Goal: Task Accomplishment & Management: Manage account settings

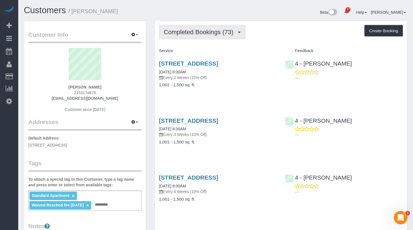
click at [205, 34] on span "Completed Bookings (73)" at bounding box center [200, 32] width 72 height 7
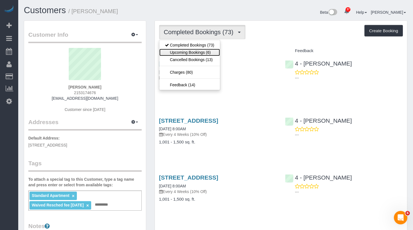
click at [203, 50] on link "Upcoming Bookings (6)" at bounding box center [189, 52] width 61 height 7
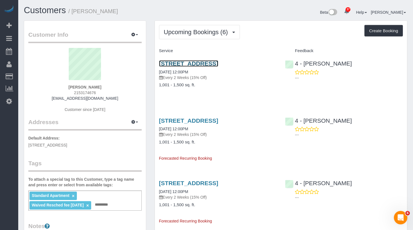
click at [203, 65] on link "80 Piers Park Lane, Apt 3501, Boston, MA 02118" at bounding box center [188, 63] width 59 height 6
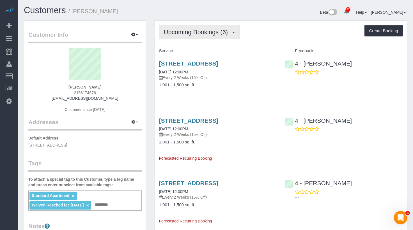
click at [186, 31] on span "Upcoming Bookings (6)" at bounding box center [197, 32] width 67 height 7
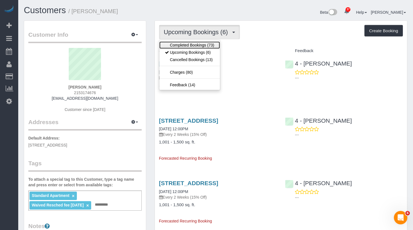
click at [185, 44] on link "Completed Bookings (73)" at bounding box center [189, 45] width 61 height 7
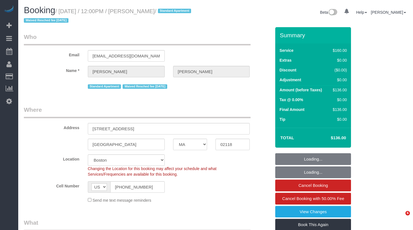
select select "MA"
select select "spot41"
select select "number:58"
select select "number:76"
select select "number:15"
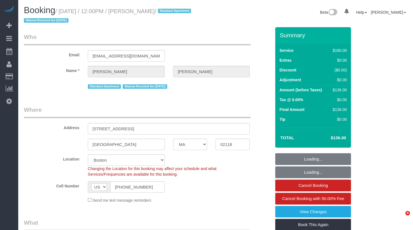
select select "number:7"
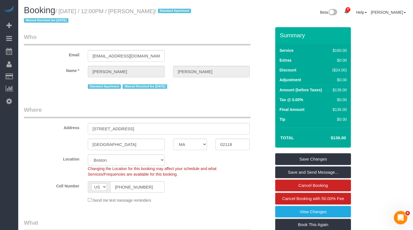
drag, startPoint x: 178, startPoint y: 11, endPoint x: 62, endPoint y: 12, distance: 116.2
click at [62, 12] on small "/ October 08, 2025 / 12:00PM / Stephen Lantz / Standard Apartment Waived Resche…" at bounding box center [108, 16] width 169 height 16
click at [323, 219] on link "Book This Again" at bounding box center [313, 225] width 76 height 12
select select "MA"
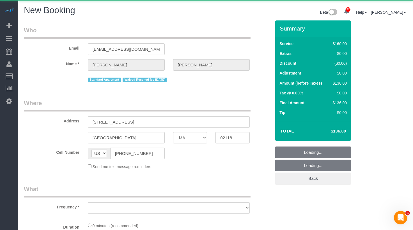
select select "object:1742"
select select "number:58"
select select "number:76"
select select "number:15"
select select "number:7"
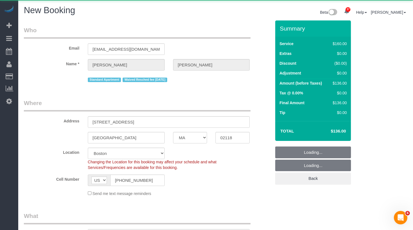
select select "string:stripe-pm_1LhG8X4VGloSiKo7WCN6meOp"
select select "object:1782"
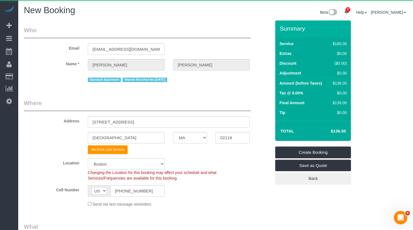
select select "MA"
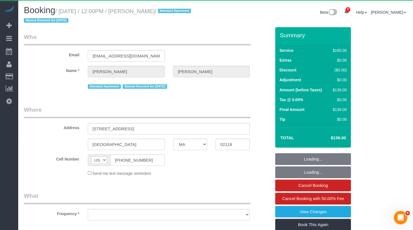
select select "object:2126"
select select "spot121"
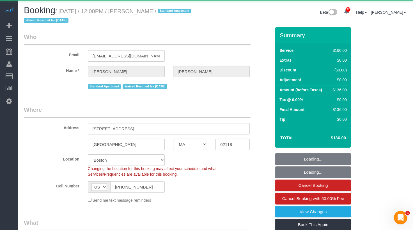
select select "object:2408"
select select "spot161"
select select "string:stripe-pm_1LhG8X4VGloSiKo7WCN6meOp"
select select "number:58"
select select "number:76"
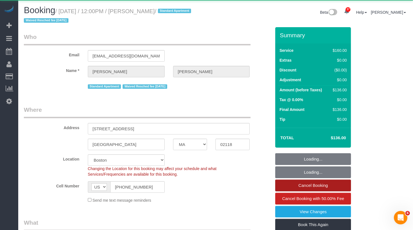
select select "number:15"
select select "number:7"
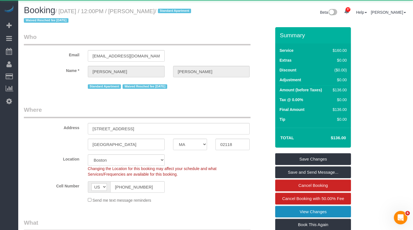
click at [315, 211] on link "View Changes" at bounding box center [313, 212] width 76 height 12
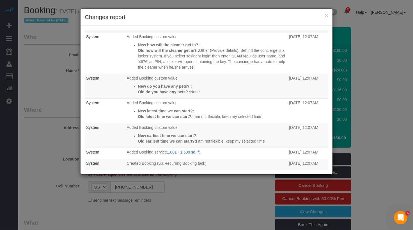
scroll to position [245, 0]
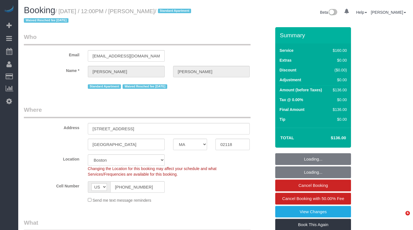
select select "MA"
select select "spot1"
select select "number:58"
select select "number:76"
select select "number:15"
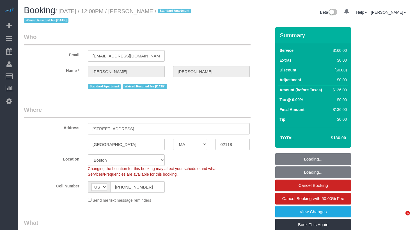
select select "number:7"
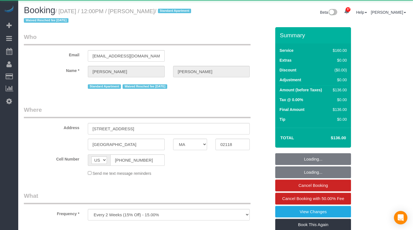
select select "MA"
select select "object:834"
select select "string:stripe-pm_1LhG8X4VGloSiKo7WCN6meOp"
select select "spot41"
select select "number:58"
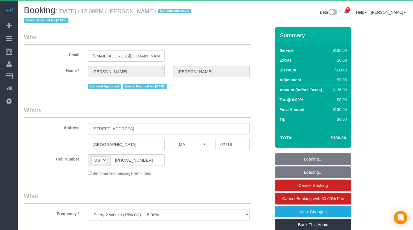
select select "number:76"
select select "number:15"
select select "number:7"
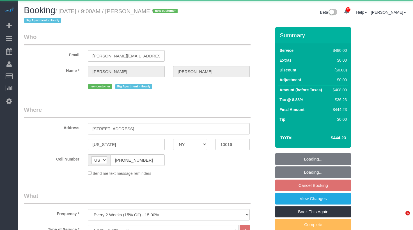
select select "NY"
select select "2"
select select "180"
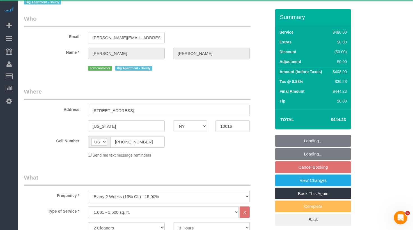
select select "object:906"
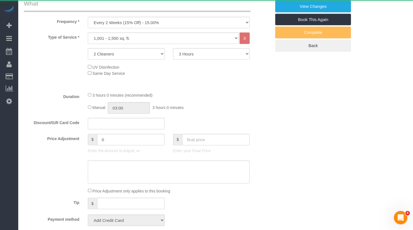
select select "string:stripe-pm_1SD9C04VGloSiKo7HHOsvkeI"
select select "number:89"
select select "number:90"
select select "number:15"
select select "number:5"
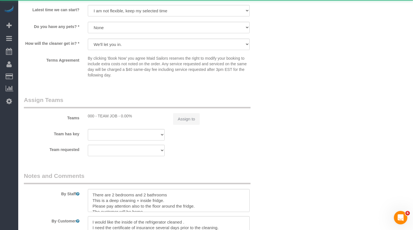
select select "spot1"
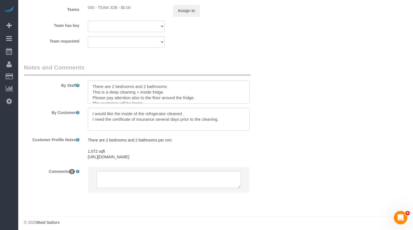
scroll to position [674, 0]
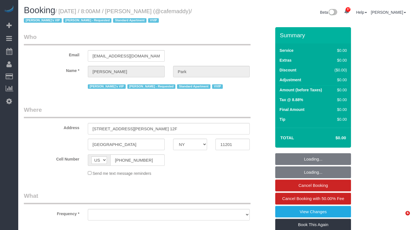
select select "NY"
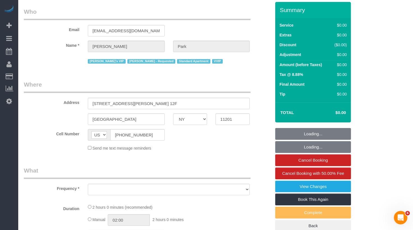
select select "120"
select select "spot1"
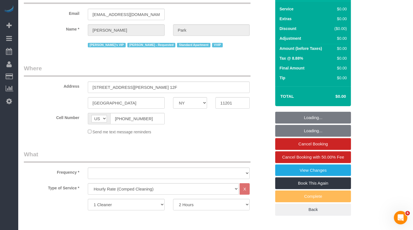
scroll to position [66, 0]
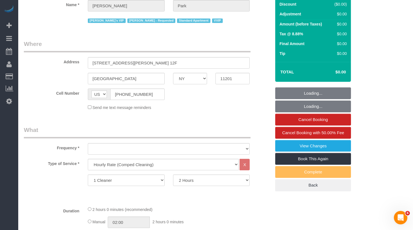
select select "string:stripe-pm_1QeesE4VGloSiKo7ArQpt3e2"
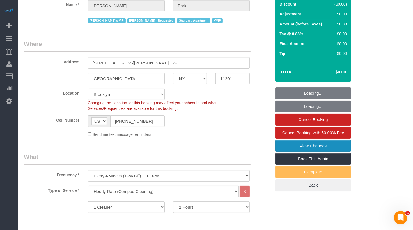
select select "object:984"
click at [296, 142] on link "View Changes" at bounding box center [313, 146] width 76 height 12
select select "number:57"
select select "number:90"
select select "number:15"
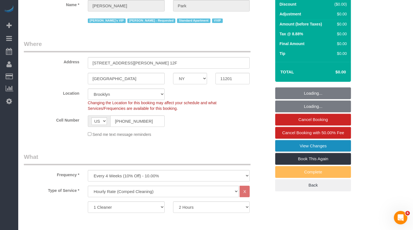
select select "number:5"
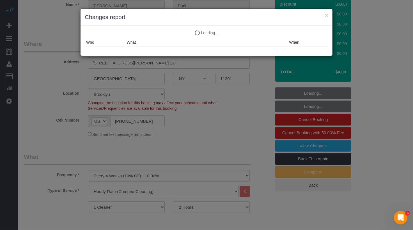
select select "spot61"
select select "11193"
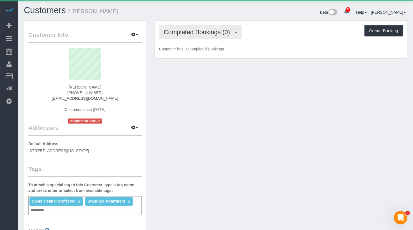
click at [190, 35] on button "Completed Bookings (0)" at bounding box center [200, 32] width 83 height 14
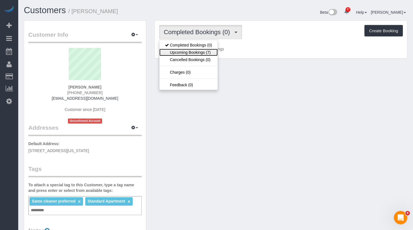
click at [196, 52] on link "Upcoming Bookings (7)" at bounding box center [188, 52] width 58 height 7
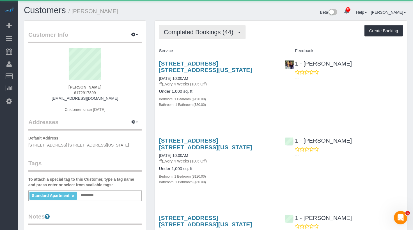
click at [209, 35] on span "Completed Bookings (44)" at bounding box center [200, 32] width 72 height 7
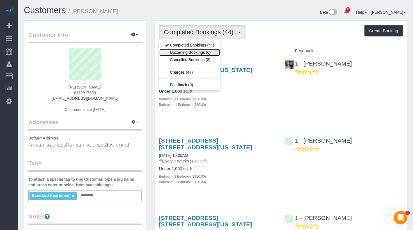
click at [205, 50] on link "Upcoming Bookings (6)" at bounding box center [189, 52] width 61 height 7
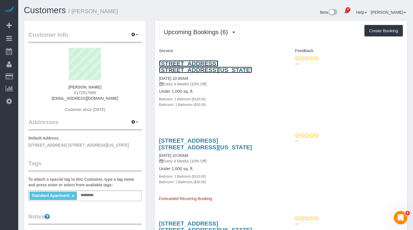
click at [205, 62] on link "71 Broadway, Apt. 17h, New York, NY 10006" at bounding box center [205, 66] width 93 height 13
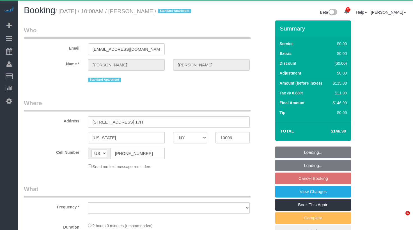
select select "NY"
select select "object:1074"
select select "1"
select select "number:89"
select select "number:90"
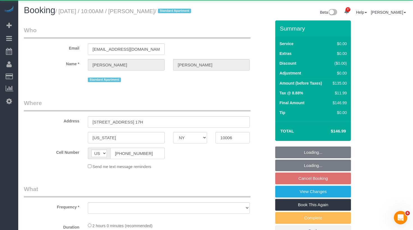
select select "number:15"
select select "number:5"
select select "number:21"
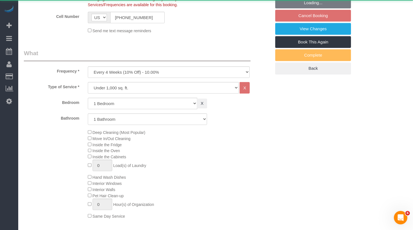
select select "string:stripe-pm_1K8o5e4VGloSiKo7dkcXdlWo"
select select "spot2"
select select "1"
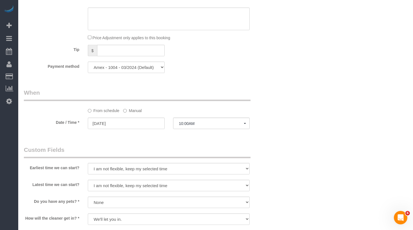
scroll to position [466, 0]
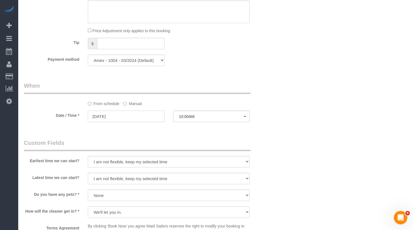
click at [123, 122] on input "[DATE]" at bounding box center [126, 117] width 77 height 12
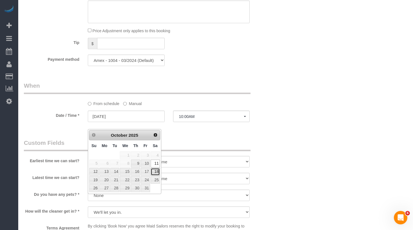
click at [155, 172] on link "18" at bounding box center [155, 172] width 9 height 8
type input "[DATE]"
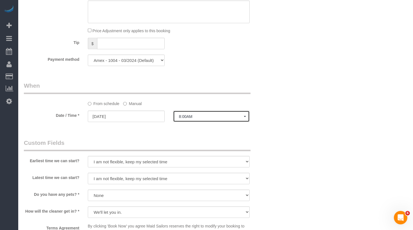
click at [188, 121] on button "8:00AM" at bounding box center [211, 117] width 77 height 12
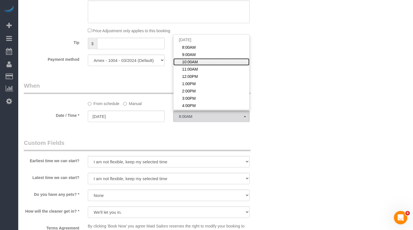
click at [195, 65] on span "10:00AM" at bounding box center [190, 62] width 16 height 6
select select "spot60"
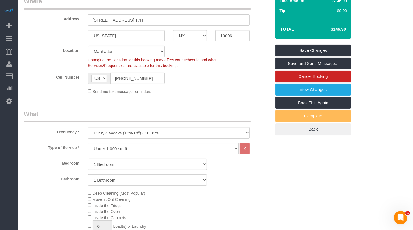
scroll to position [0, 0]
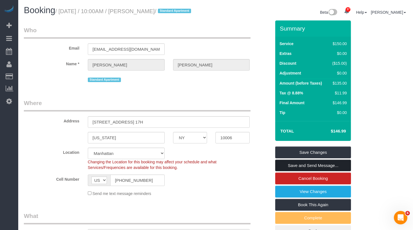
click at [330, 172] on link "Save and Send Message..." at bounding box center [313, 166] width 76 height 12
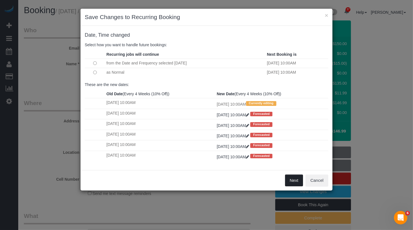
click at [290, 177] on button "Next" at bounding box center [294, 181] width 18 height 12
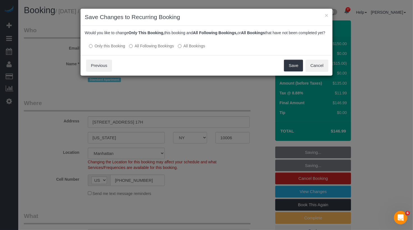
click at [166, 48] on p "Only this Booking All Following Bookings All Bookings" at bounding box center [207, 46] width 244 height 6
click at [166, 49] on label "All Following Bookings" at bounding box center [151, 46] width 45 height 6
click at [293, 72] on button "Save" at bounding box center [293, 66] width 19 height 12
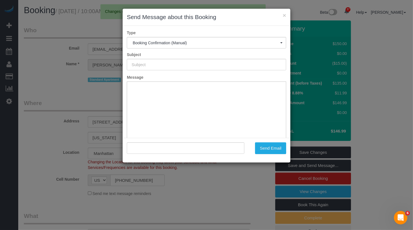
type input "Cleaning Confirmed for 10/18/2025 at 10:00am"
type input ""John Sullivan" <sully1367@gmail.com>"
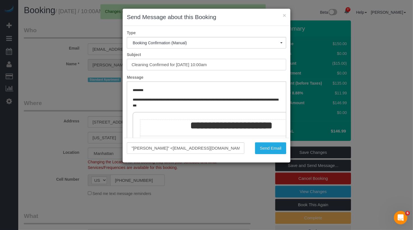
drag, startPoint x: 231, startPoint y: 67, endPoint x: 122, endPoint y: 64, distance: 108.6
click at [123, 64] on div "Cleaning Confirmed for 10/18/2025 at 10:00am" at bounding box center [207, 65] width 168 height 12
click at [274, 151] on button "Send Email" at bounding box center [270, 149] width 31 height 12
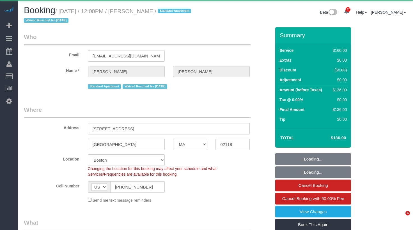
select select "MA"
select select "object:1110"
select select "string:stripe-pm_1LhG8X4VGloSiKo7WCN6meOp"
select select "spot1"
select select "number:58"
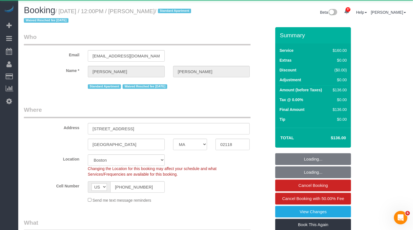
select select "number:76"
select select "number:15"
select select "number:7"
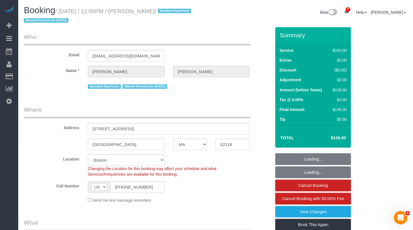
scroll to position [2, 0]
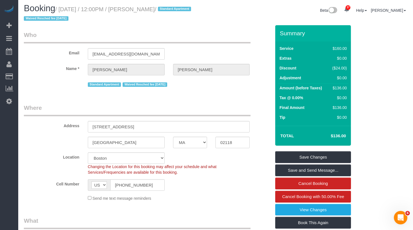
copy small "Stephen Lantz /"
drag, startPoint x: 180, startPoint y: 10, endPoint x: 140, endPoint y: 10, distance: 40.4
click at [140, 10] on h1 "Booking / October 08, 2025 / 12:00PM / Stephen Lantz / Standard Apartment Waive…" at bounding box center [118, 13] width 188 height 19
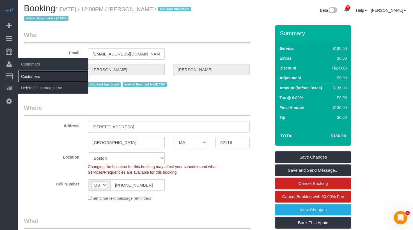
click at [42, 81] on link "Customers" at bounding box center [53, 76] width 70 height 11
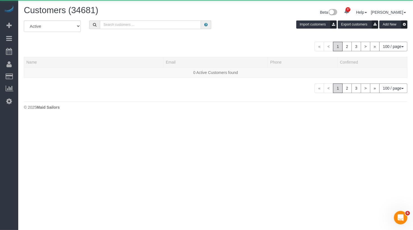
click at [147, 25] on input "text" at bounding box center [150, 24] width 101 height 9
paste input "Stephen Lantz /"
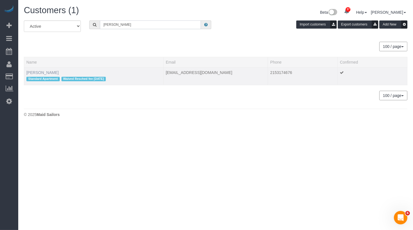
type input "Stephen Lantz"
click at [47, 72] on link "Stephen Lantz" at bounding box center [42, 72] width 32 height 4
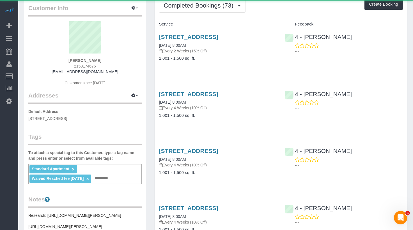
scroll to position [33, 0]
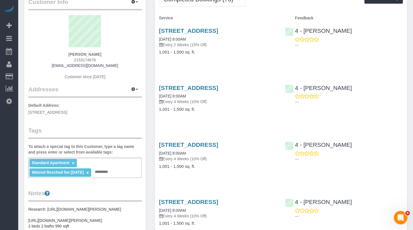
click at [101, 175] on input "text" at bounding box center [102, 172] width 19 height 7
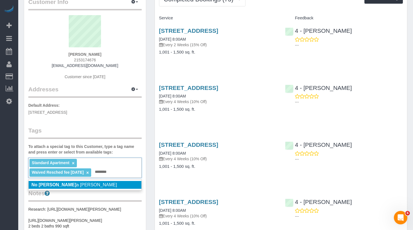
type input "********"
click at [125, 182] on li "No Marci a Batista" at bounding box center [85, 185] width 113 height 8
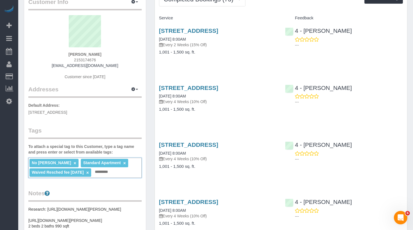
scroll to position [0, 0]
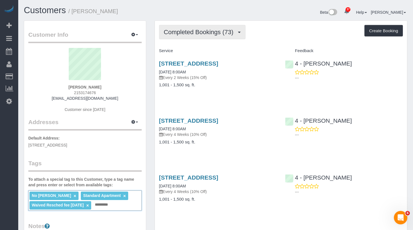
click at [216, 29] on span "Completed Bookings (73)" at bounding box center [200, 32] width 72 height 7
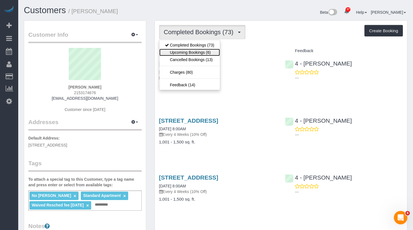
click at [210, 54] on link "Upcoming Bookings (6)" at bounding box center [189, 52] width 61 height 7
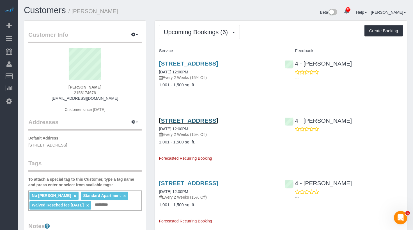
click at [205, 124] on link "80 Piers Park Lane, Apt 3501, Boston, MA 02118" at bounding box center [188, 121] width 59 height 6
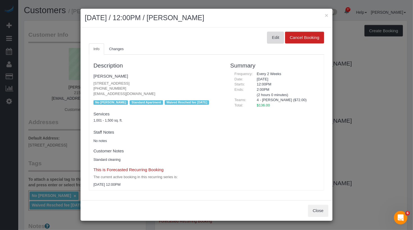
click at [272, 34] on button "Edit" at bounding box center [275, 38] width 17 height 12
click at [268, 42] on button "Edit" at bounding box center [275, 38] width 17 height 12
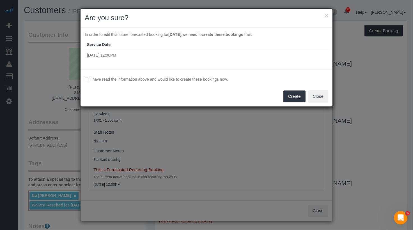
click at [201, 81] on label "I have read the information above and would like to create these bookings now." at bounding box center [207, 80] width 244 height 6
click at [293, 99] on button "Create" at bounding box center [294, 97] width 22 height 12
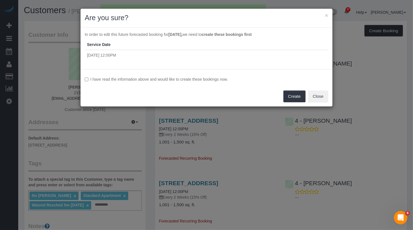
select select "MA"
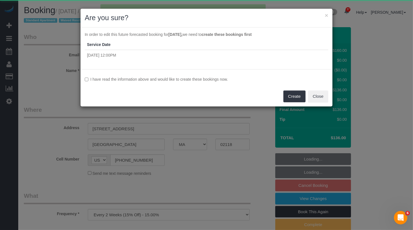
select select "object:5309"
select select "string:stripe-pm_1LhG8X4VGloSiKo7WCN6meOp"
select select "spot44"
select select "number:58"
select select "number:76"
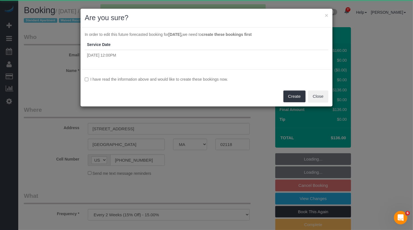
select select "number:15"
select select "number:7"
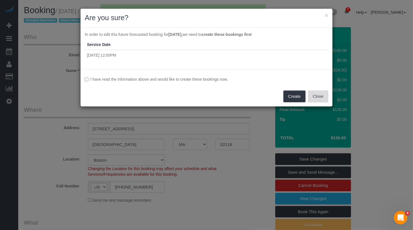
click at [321, 96] on button "Close" at bounding box center [318, 97] width 20 height 12
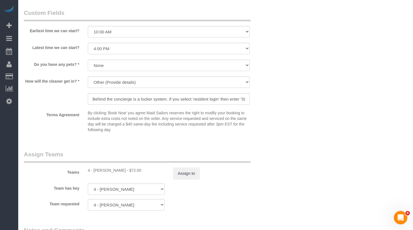
scroll to position [570, 0]
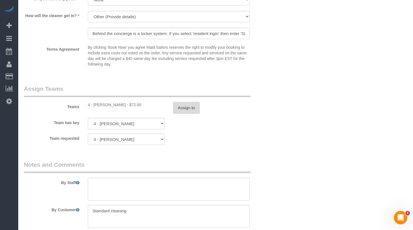
click at [183, 108] on button "Assign to" at bounding box center [186, 108] width 27 height 12
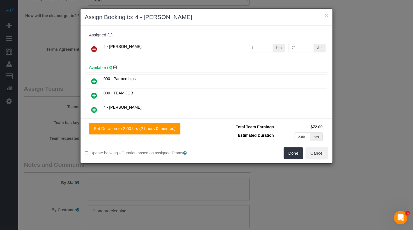
click at [97, 42] on td at bounding box center [94, 49] width 16 height 14
click at [98, 51] on link at bounding box center [94, 49] width 13 height 11
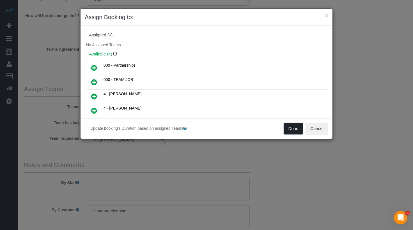
click at [297, 127] on button "Done" at bounding box center [294, 129] width 20 height 12
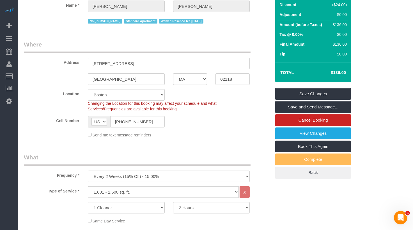
scroll to position [0, 0]
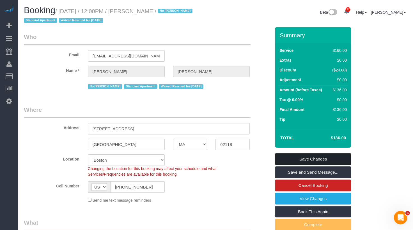
click at [306, 159] on link "Save Changes" at bounding box center [313, 159] width 76 height 12
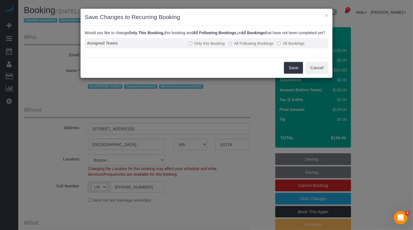
click at [269, 46] on label "All Following Bookings" at bounding box center [251, 44] width 45 height 6
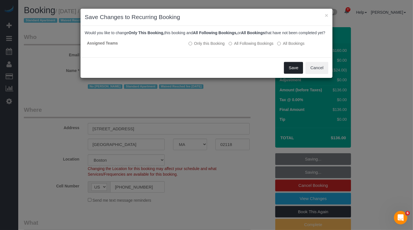
click at [302, 74] on button "Save" at bounding box center [293, 68] width 19 height 12
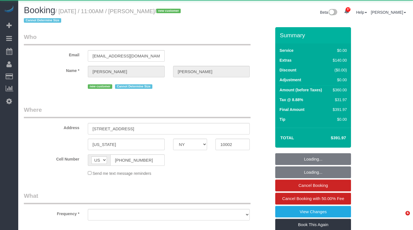
select select "NY"
select select "object:1076"
select select "string:stripe-pm_1SFvZY4VGloSiKo7K7GZTdV0"
select select "2"
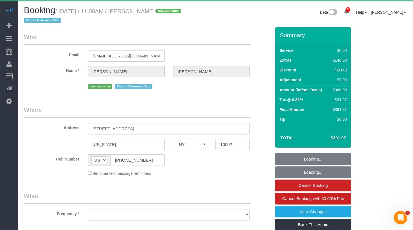
select select "spot1"
select select "number:57"
select select "number:73"
select select "number:15"
select select "number:5"
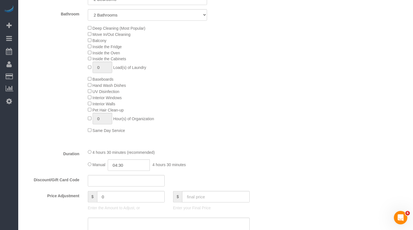
scroll to position [232, 0]
